Goal: Transaction & Acquisition: Obtain resource

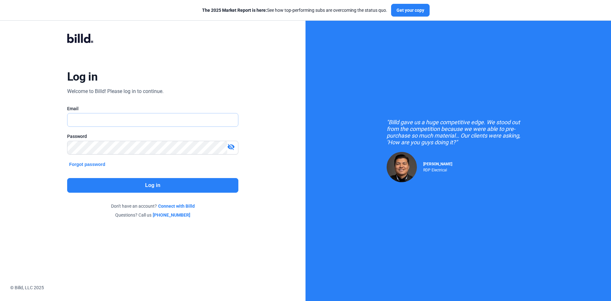
type input "[PERSON_NAME][EMAIL_ADDRESS][DOMAIN_NAME]"
click at [154, 186] on button "Log in" at bounding box center [152, 185] width 171 height 15
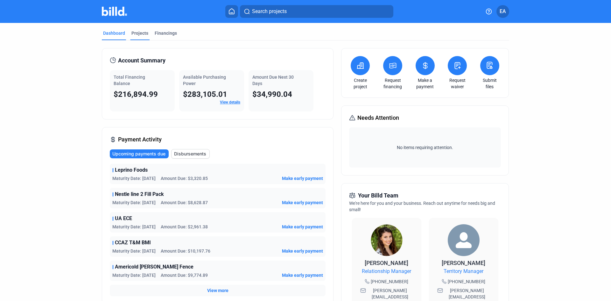
click at [142, 35] on div "Projects" at bounding box center [139, 33] width 17 height 6
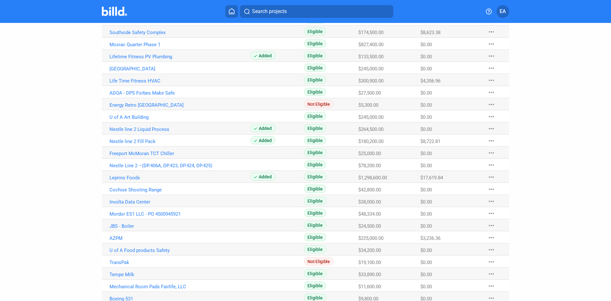
scroll to position [322, 0]
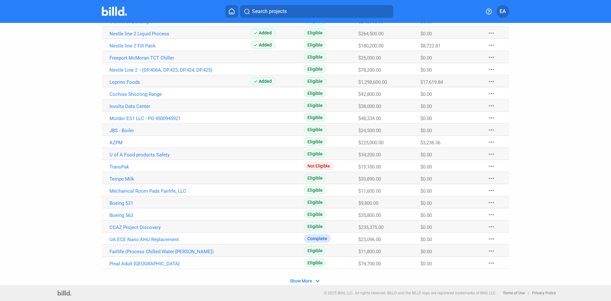
click at [310, 281] on span "Show More" at bounding box center [301, 280] width 22 height 5
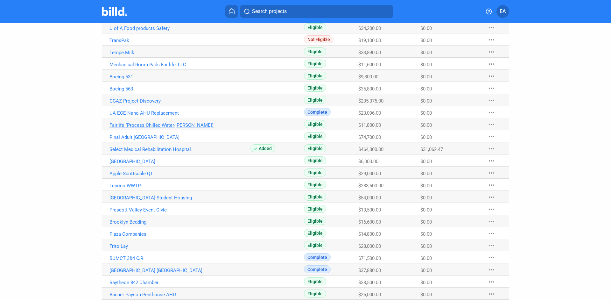
scroll to position [449, 0]
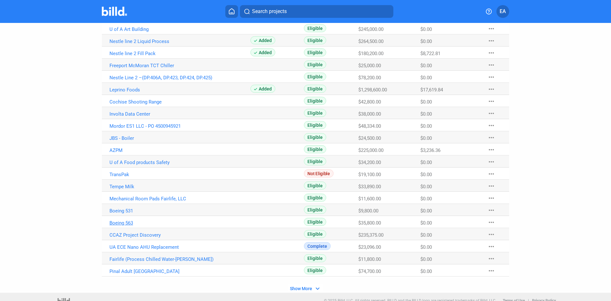
scroll to position [322, 0]
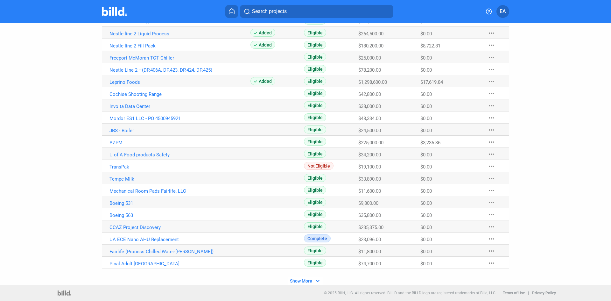
click at [312, 281] on button "Show More expand_more" at bounding box center [305, 281] width 35 height 8
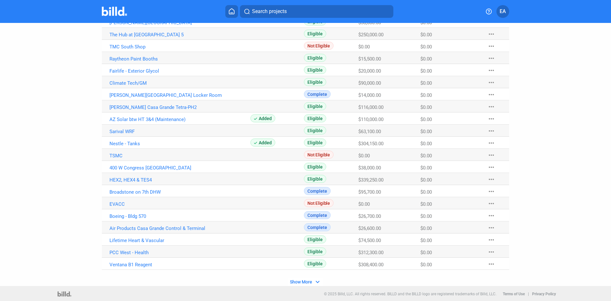
scroll to position [806, 0]
click at [312, 281] on button "Show More expand_more" at bounding box center [305, 281] width 35 height 8
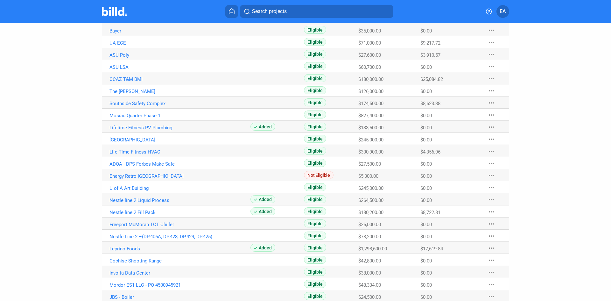
scroll to position [0, 0]
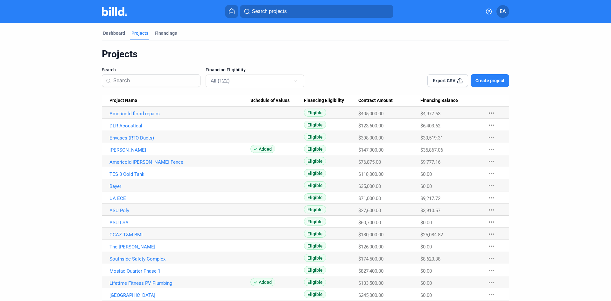
click at [329, 54] on div "Projects" at bounding box center [306, 54] width 408 height 12
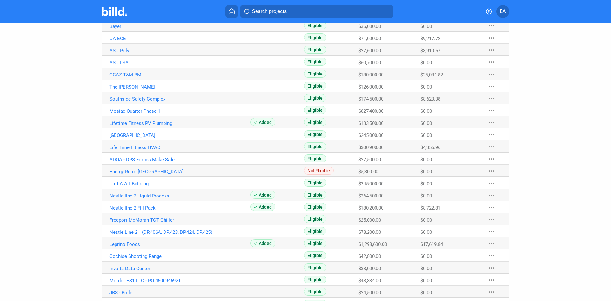
scroll to position [159, 0]
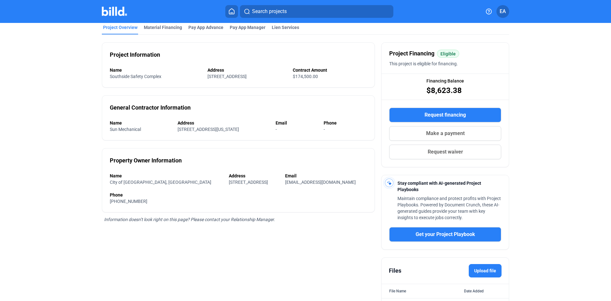
scroll to position [78, 0]
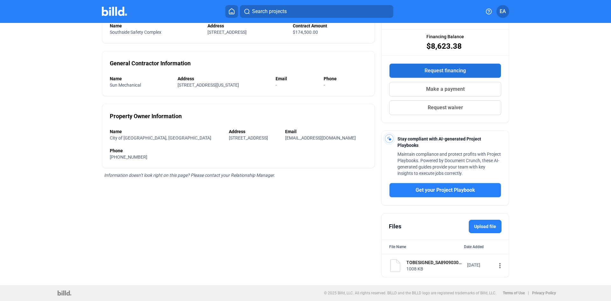
click at [454, 70] on span "Request financing" at bounding box center [445, 71] width 41 height 8
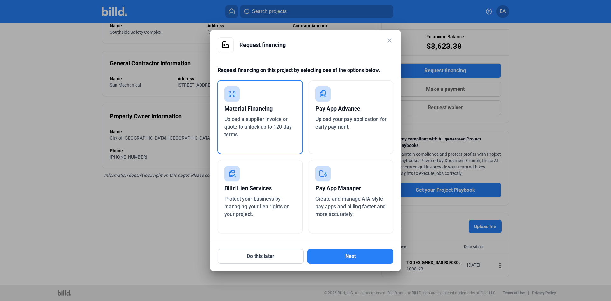
click at [276, 144] on div "Material Financing Upload a supplier invoice or quote to unlock up to 120-day t…" at bounding box center [260, 117] width 86 height 74
click at [368, 255] on button "Next" at bounding box center [351, 256] width 86 height 15
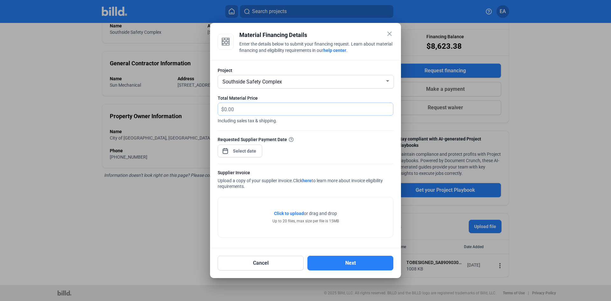
click at [269, 111] on input "text" at bounding box center [305, 109] width 162 height 12
click at [236, 148] on div "close Material Financing Details Enter the details below to submit your financi…" at bounding box center [305, 150] width 611 height 301
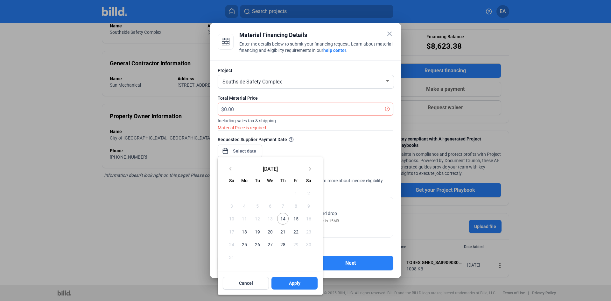
click at [283, 221] on span "14" at bounding box center [282, 218] width 11 height 11
click at [297, 286] on span "Apply" at bounding box center [294, 283] width 11 height 6
click at [263, 110] on div at bounding box center [305, 150] width 611 height 301
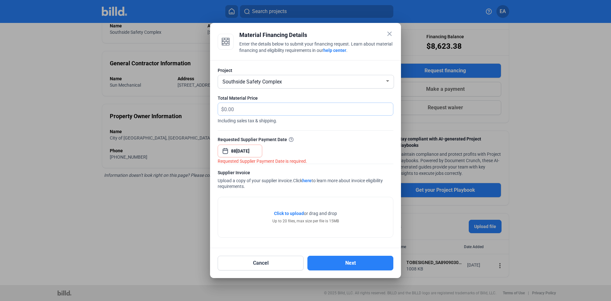
click at [263, 110] on input "text" at bounding box center [308, 109] width 169 height 12
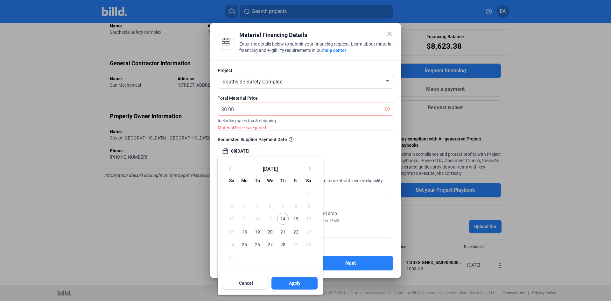
click at [230, 152] on div "close Material Financing Details Enter the details below to submit your financi…" at bounding box center [305, 150] width 611 height 301
click at [286, 218] on span "14" at bounding box center [282, 218] width 11 height 11
click at [290, 288] on button "Apply" at bounding box center [295, 283] width 46 height 13
type input "[DATE]"
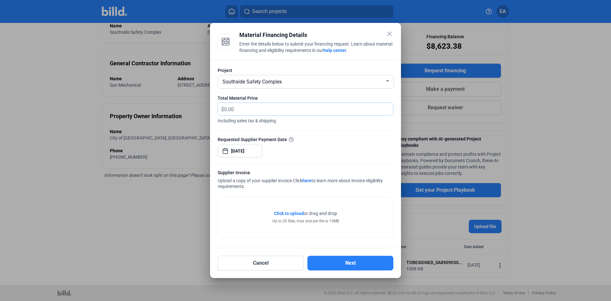
click at [239, 110] on input "text" at bounding box center [308, 109] width 169 height 12
type input "8,893.98"
click at [358, 153] on div "Requested Supplier Payment Date [DATE]" at bounding box center [306, 150] width 176 height 28
click at [294, 213] on span "Click to upload" at bounding box center [289, 213] width 30 height 5
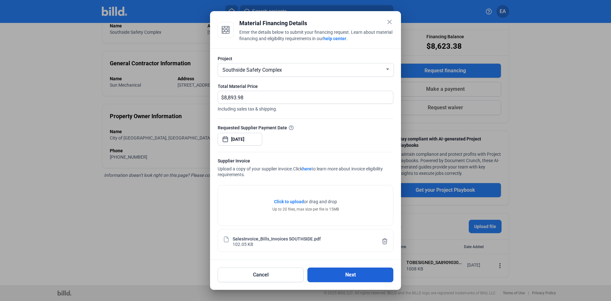
click at [345, 275] on button "Next" at bounding box center [351, 274] width 86 height 15
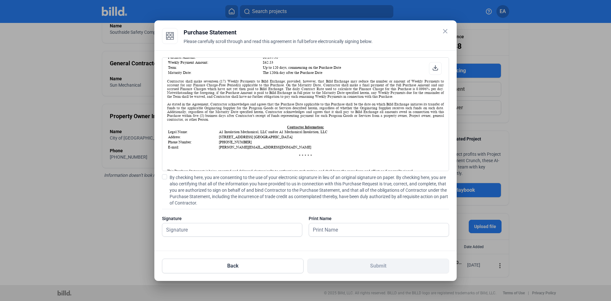
scroll to position [104, 0]
click at [164, 175] on span at bounding box center [164, 176] width 5 height 5
click at [0, 0] on input "By checking here, you are consenting to the use of your electronic signature in…" at bounding box center [0, 0] width 0 height 0
click at [200, 227] on input "text" at bounding box center [232, 229] width 140 height 13
click at [213, 230] on input "text" at bounding box center [232, 229] width 140 height 13
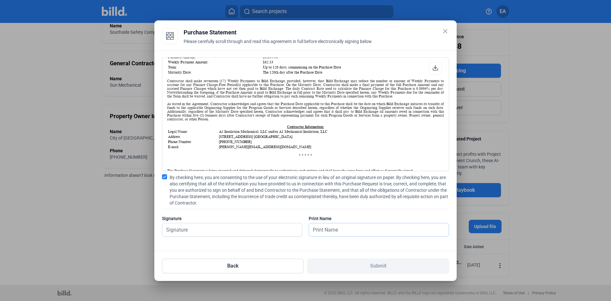
click at [340, 231] on input "text" at bounding box center [375, 229] width 133 height 13
click at [227, 230] on input "text" at bounding box center [228, 229] width 133 height 13
click at [227, 230] on input "text" at bounding box center [232, 229] width 140 height 13
type input "e"
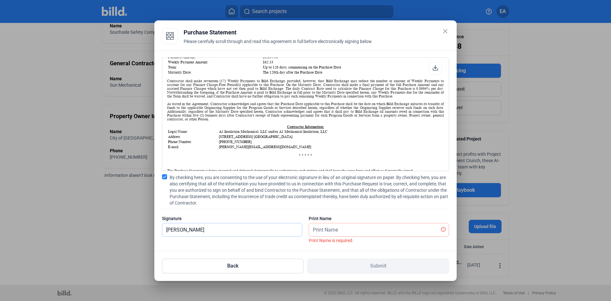
type input "[PERSON_NAME]"
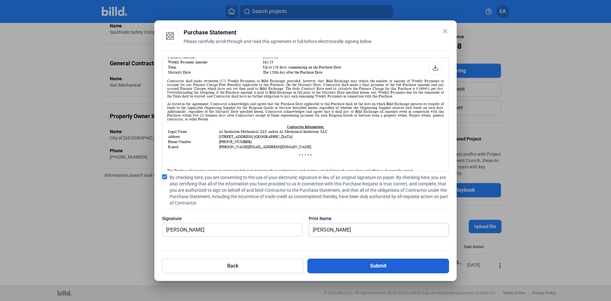
type input "[PERSON_NAME]"
click at [351, 264] on button "Submit" at bounding box center [379, 266] width 142 height 15
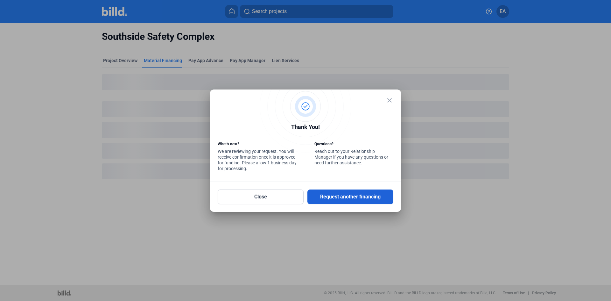
click at [320, 196] on button "Request another financing" at bounding box center [351, 196] width 86 height 15
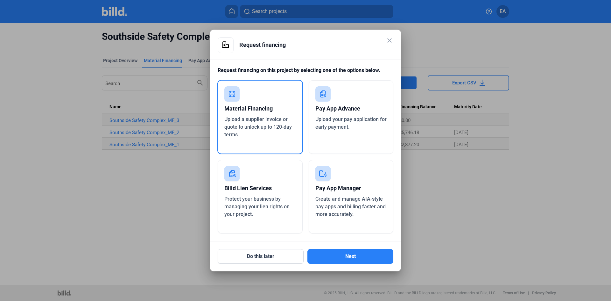
click at [265, 112] on div "Material Financing" at bounding box center [260, 109] width 72 height 14
click at [391, 39] on mat-icon "close" at bounding box center [390, 41] width 8 height 8
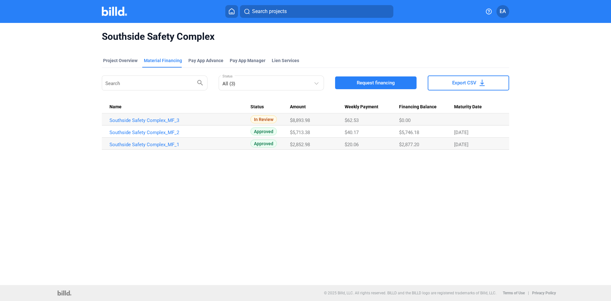
click at [423, 231] on div "Southside Safety Complex Project Overview Material Financing Pay App Advance Pa…" at bounding box center [305, 154] width 611 height 262
click at [126, 60] on div "Project Overview" at bounding box center [120, 60] width 34 height 6
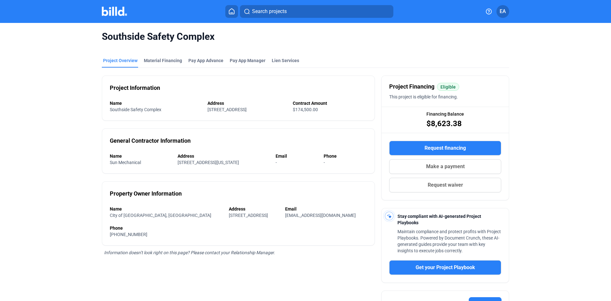
click at [117, 8] on img at bounding box center [114, 11] width 25 height 9
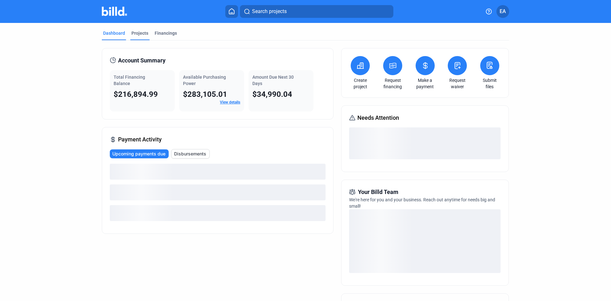
click at [137, 32] on div "Projects" at bounding box center [139, 33] width 17 height 6
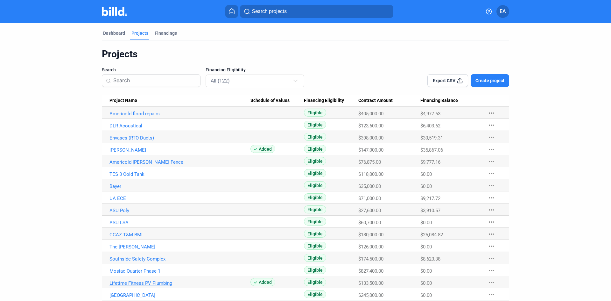
click at [135, 117] on link "Lifetime Fitness PV Plumbing" at bounding box center [180, 114] width 141 height 6
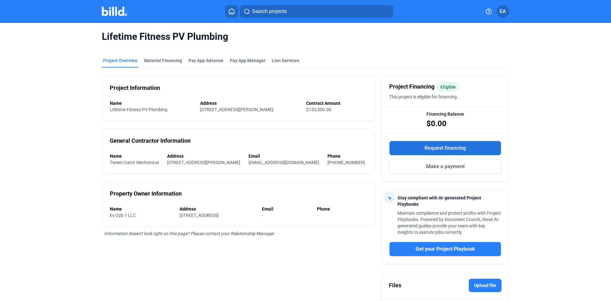
click at [431, 151] on span "Request financing" at bounding box center [445, 148] width 41 height 8
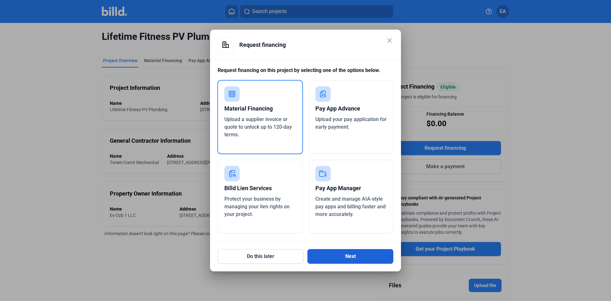
click at [344, 261] on button "Next" at bounding box center [351, 256] width 86 height 15
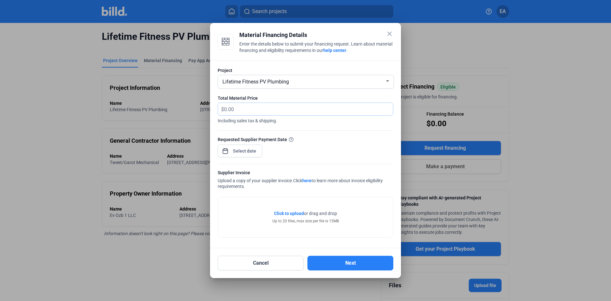
click at [291, 111] on input "text" at bounding box center [308, 109] width 169 height 12
type input "10,692.04"
click at [243, 153] on div "close Material Financing Details Enter the details below to submit your financi…" at bounding box center [305, 150] width 611 height 301
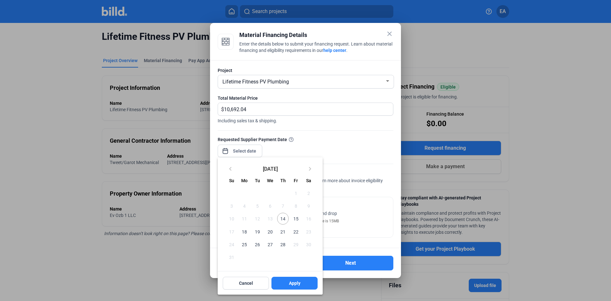
click at [287, 221] on span "14" at bounding box center [282, 218] width 11 height 11
click at [298, 284] on span "Apply" at bounding box center [294, 283] width 11 height 6
type input "[DATE]"
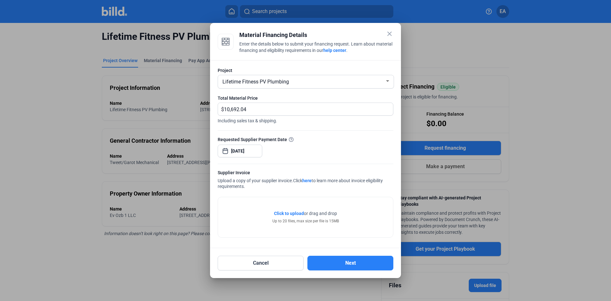
click at [294, 217] on span "Click to upload Tap to upload" at bounding box center [289, 213] width 30 height 6
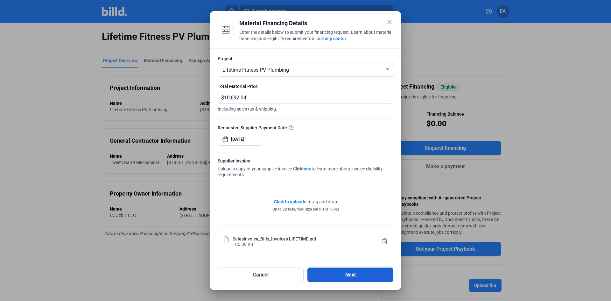
click at [328, 272] on button "Next" at bounding box center [351, 274] width 86 height 15
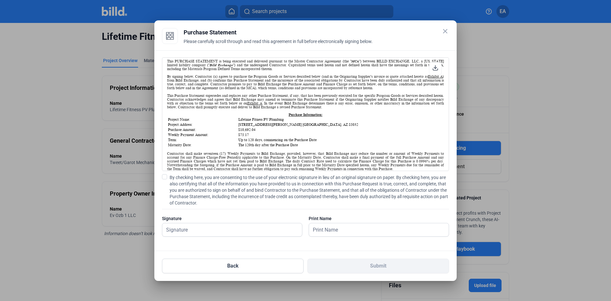
scroll to position [32, 0]
click at [168, 178] on label "By checking here, you are consenting to the use of your electronic signature in…" at bounding box center [305, 190] width 287 height 32
click at [0, 0] on input "By checking here, you are consenting to the use of your electronic signature in…" at bounding box center [0, 0] width 0 height 0
click at [247, 229] on input "text" at bounding box center [232, 229] width 140 height 13
type input "[PERSON_NAME]"
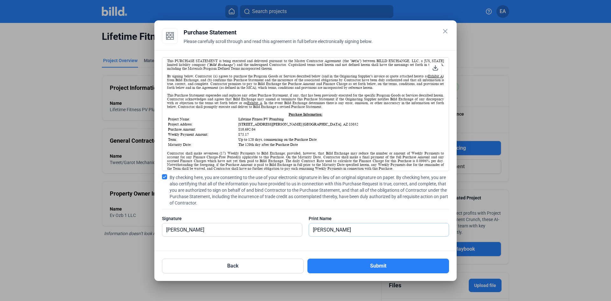
type input "[PERSON_NAME]"
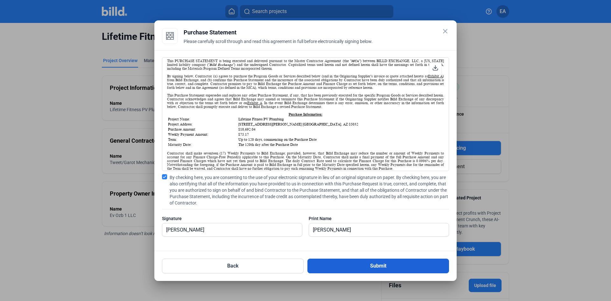
click at [337, 268] on button "Submit" at bounding box center [379, 266] width 142 height 15
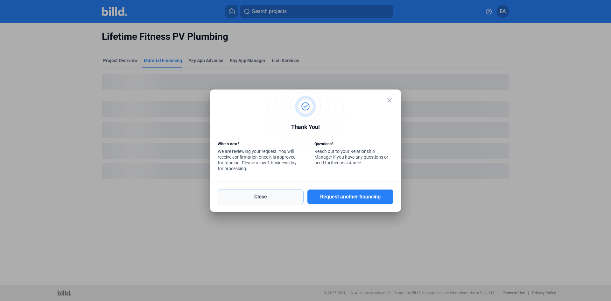
click at [275, 191] on button "Close" at bounding box center [261, 196] width 86 height 15
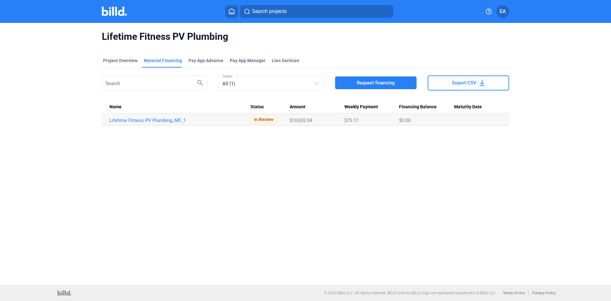
click at [111, 8] on img at bounding box center [114, 11] width 25 height 9
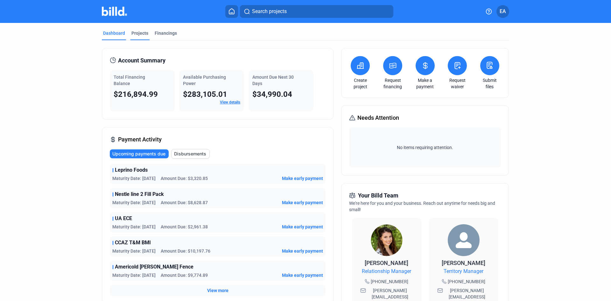
click at [138, 34] on div "Projects" at bounding box center [139, 33] width 17 height 6
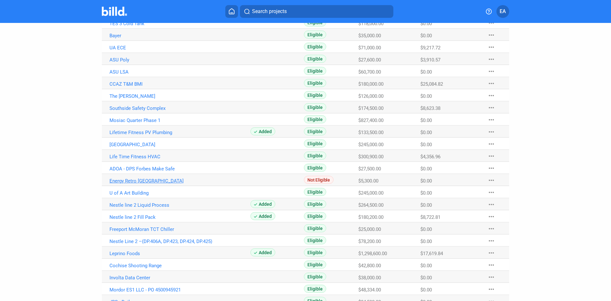
scroll to position [159, 0]
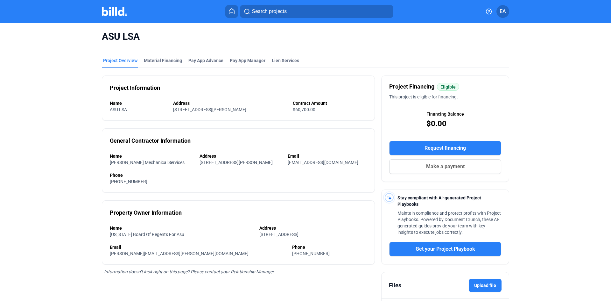
click at [443, 145] on span "Request financing" at bounding box center [445, 148] width 41 height 8
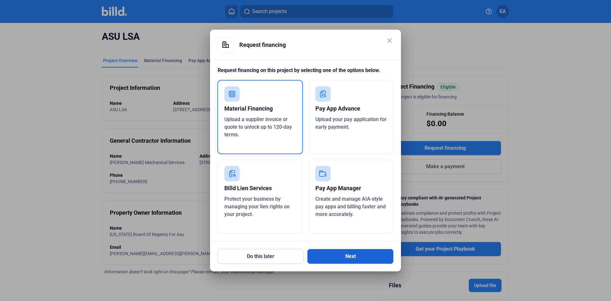
click at [349, 255] on button "Next" at bounding box center [351, 256] width 86 height 15
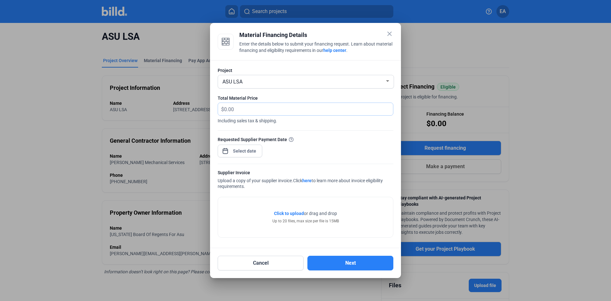
click at [246, 111] on input "text" at bounding box center [305, 109] width 162 height 12
type input "3,275.77"
click at [252, 152] on div "close Material Financing Details Enter the details below to submit your financi…" at bounding box center [305, 150] width 611 height 301
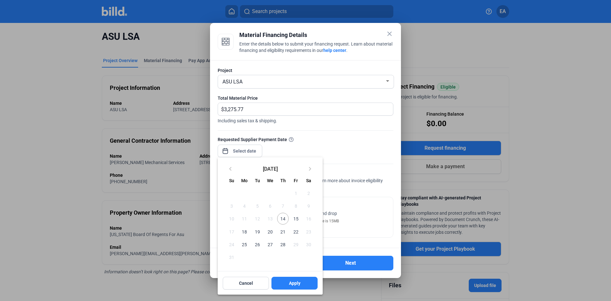
click at [281, 219] on span "14" at bounding box center [282, 218] width 11 height 11
click at [304, 282] on button "Apply" at bounding box center [295, 283] width 46 height 13
type input "[DATE]"
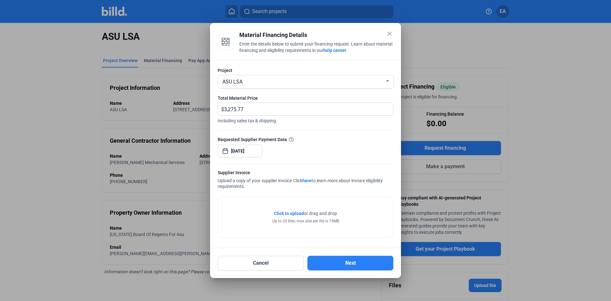
click at [313, 219] on div "Up to 20 files, max size per file is 15MB" at bounding box center [306, 221] width 67 height 6
click at [289, 211] on span "Click to upload" at bounding box center [289, 213] width 30 height 5
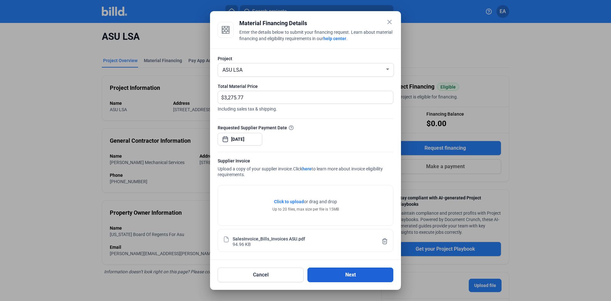
click at [346, 270] on button "Next" at bounding box center [351, 274] width 86 height 15
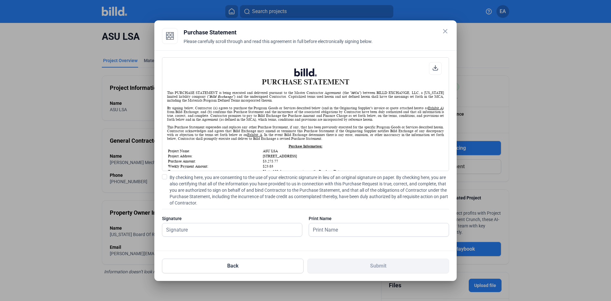
scroll to position [0, 0]
click at [242, 221] on div "Signature" at bounding box center [232, 218] width 140 height 6
click at [236, 232] on input "text" at bounding box center [228, 229] width 133 height 13
click at [167, 176] on span at bounding box center [164, 176] width 5 height 5
click at [0, 0] on input "By checking here, you are consenting to the use of your electronic signature in…" at bounding box center [0, 0] width 0 height 0
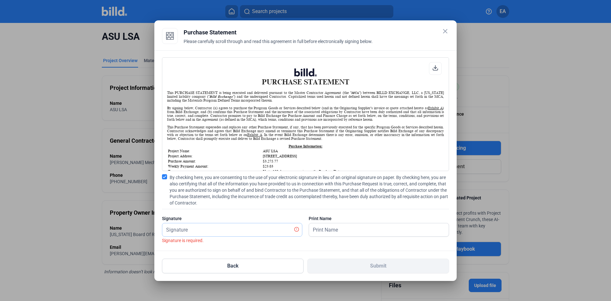
drag, startPoint x: 210, startPoint y: 223, endPoint x: 210, endPoint y: 226, distance: 3.5
click at [210, 223] on input "text" at bounding box center [228, 229] width 133 height 13
type input "[PERSON_NAME]"
click at [344, 229] on input "text" at bounding box center [375, 229] width 133 height 13
type input "[PERSON_NAME]"
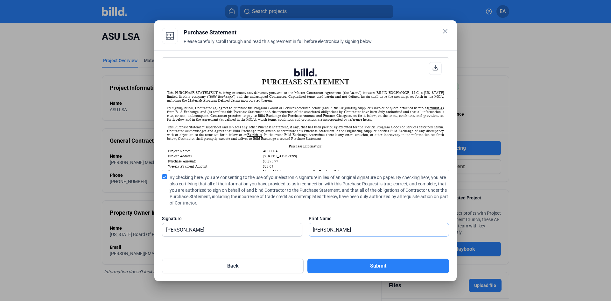
scroll to position [64, 0]
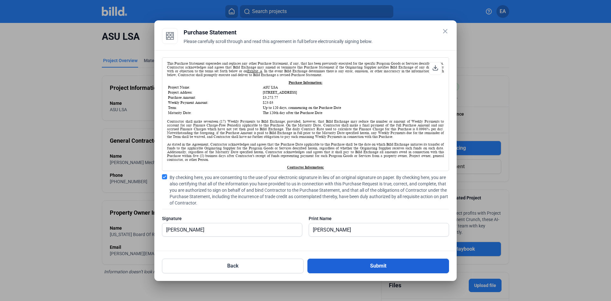
click at [357, 271] on button "Submit" at bounding box center [379, 266] width 142 height 15
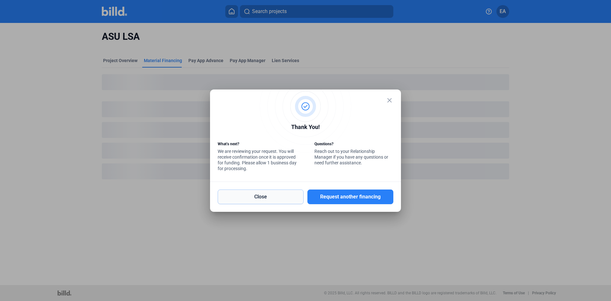
click at [295, 192] on button "Close" at bounding box center [261, 196] width 86 height 15
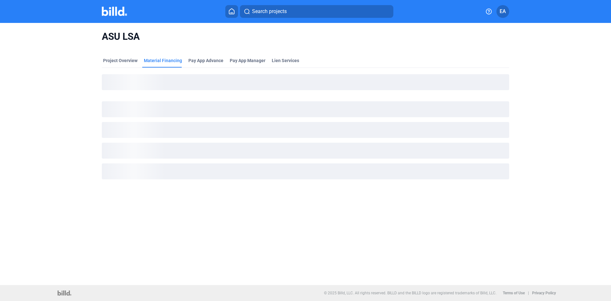
click at [110, 16] on img at bounding box center [114, 11] width 25 height 9
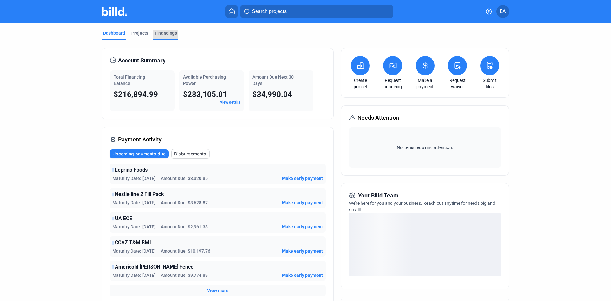
click at [164, 33] on div "Financings" at bounding box center [166, 33] width 22 height 6
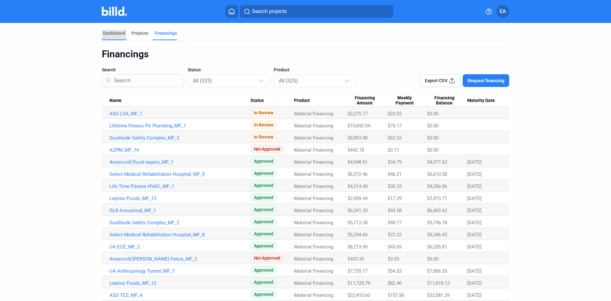
click at [111, 32] on div "Dashboard" at bounding box center [114, 33] width 22 height 6
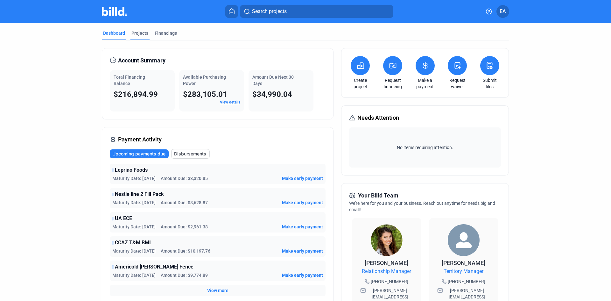
click at [137, 32] on div "Projects" at bounding box center [139, 33] width 17 height 6
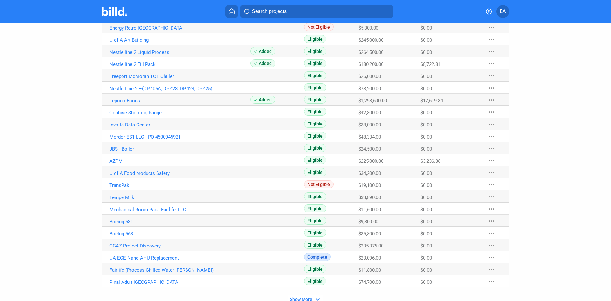
scroll to position [322, 0]
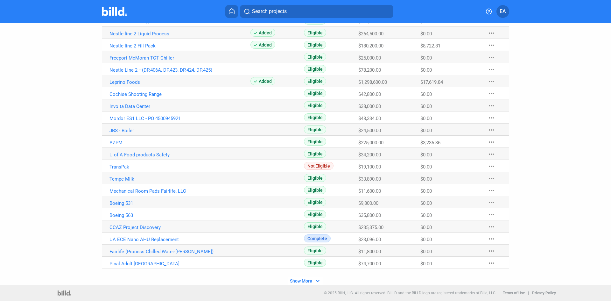
click at [315, 282] on mat-icon "expand_more" at bounding box center [318, 281] width 8 height 8
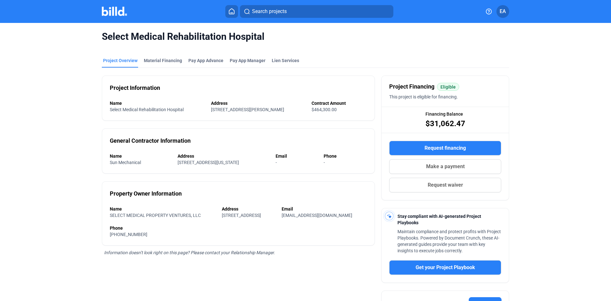
click at [436, 146] on span "Request financing" at bounding box center [445, 148] width 41 height 8
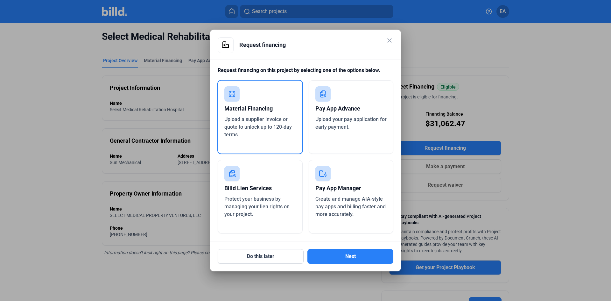
click at [269, 110] on div "Material Financing" at bounding box center [260, 109] width 72 height 14
click at [363, 256] on button "Next" at bounding box center [351, 256] width 86 height 15
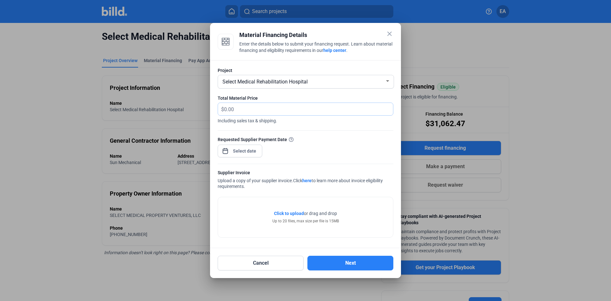
click at [252, 109] on input "text" at bounding box center [305, 109] width 162 height 12
type input "12,625.76"
click at [250, 155] on div at bounding box center [244, 150] width 27 height 11
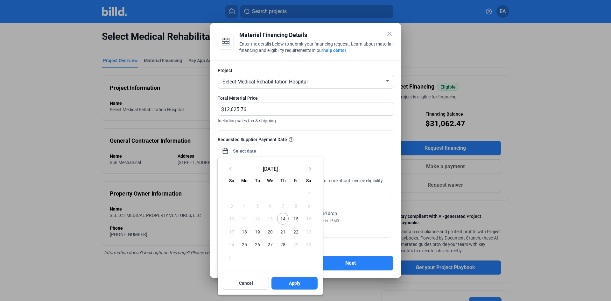
click at [282, 216] on span "14" at bounding box center [282, 218] width 11 height 11
click at [300, 281] on span "Apply" at bounding box center [294, 283] width 11 height 6
type input "[DATE]"
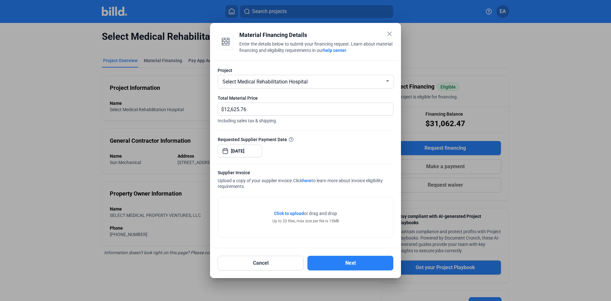
click at [300, 215] on span "Click to upload" at bounding box center [289, 213] width 30 height 5
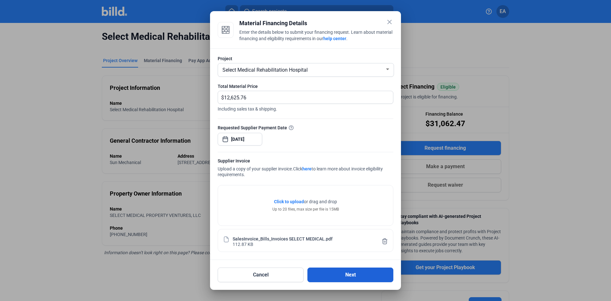
click at [342, 271] on button "Next" at bounding box center [351, 274] width 86 height 15
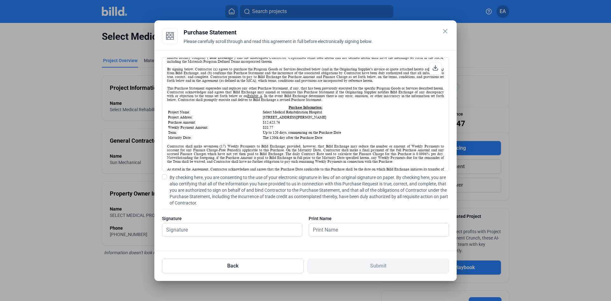
scroll to position [64, 0]
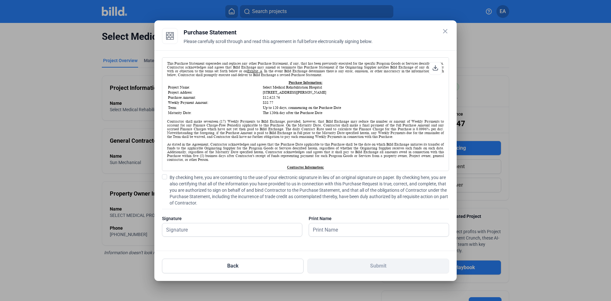
click at [165, 177] on span at bounding box center [164, 176] width 5 height 5
click at [0, 0] on input "By checking here, you are consenting to the use of your electronic signature in…" at bounding box center [0, 0] width 0 height 0
click at [215, 226] on input "text" at bounding box center [232, 229] width 140 height 13
type input "[PERSON_NAME]"
drag, startPoint x: 357, startPoint y: 230, endPoint x: 359, endPoint y: 235, distance: 5.7
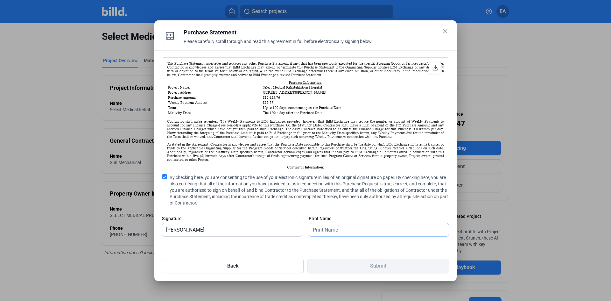
click at [357, 230] on input "text" at bounding box center [375, 229] width 133 height 13
type input "[PERSON_NAME]"
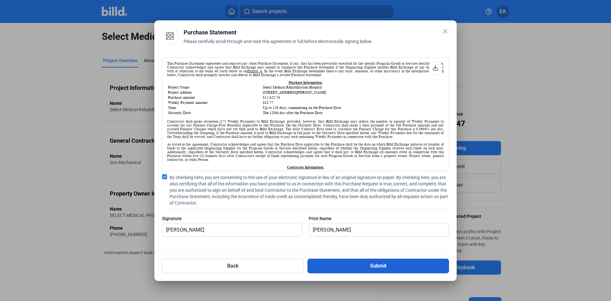
click at [378, 265] on button "Submit" at bounding box center [379, 266] width 142 height 15
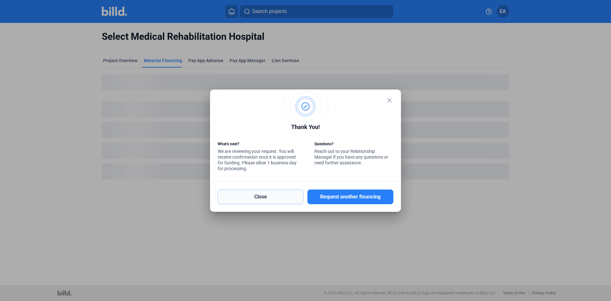
click at [283, 192] on button "Close" at bounding box center [261, 196] width 86 height 15
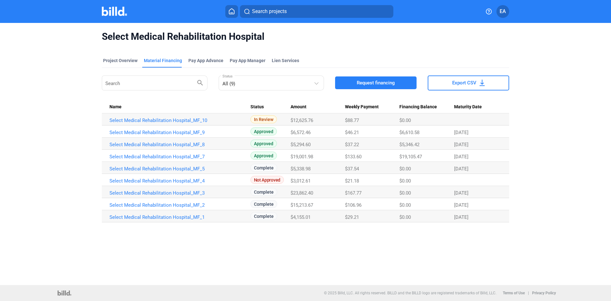
click at [117, 13] on img at bounding box center [114, 11] width 25 height 9
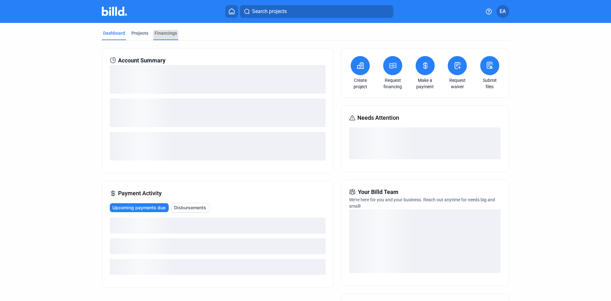
click at [161, 34] on div "Financings" at bounding box center [166, 33] width 22 height 6
